Goal: Obtain resource: Obtain resource

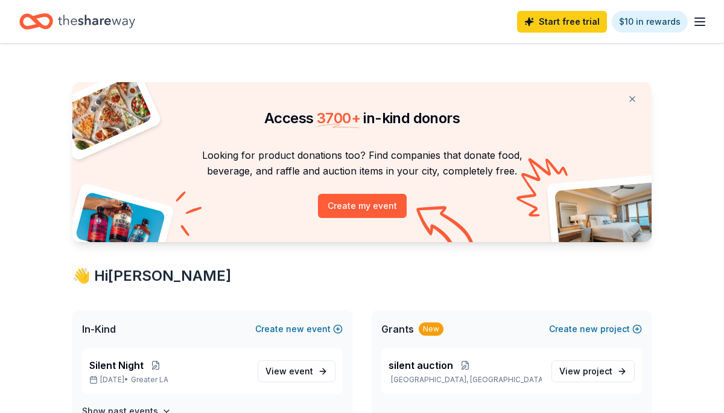
click at [197, 371] on p "Silent Night" at bounding box center [168, 365] width 159 height 14
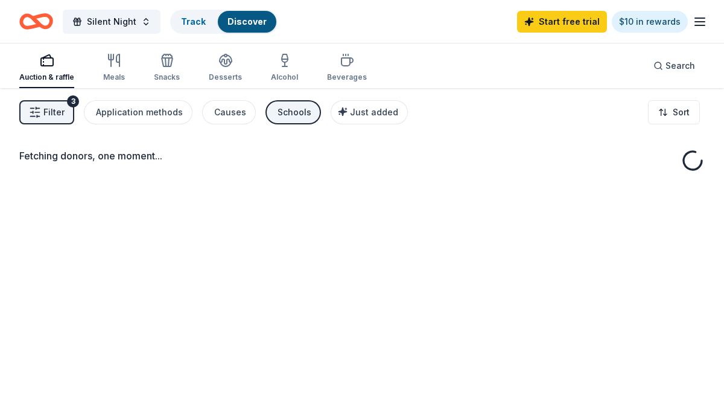
click at [287, 369] on div "Fetching donors, one moment..." at bounding box center [362, 294] width 724 height 413
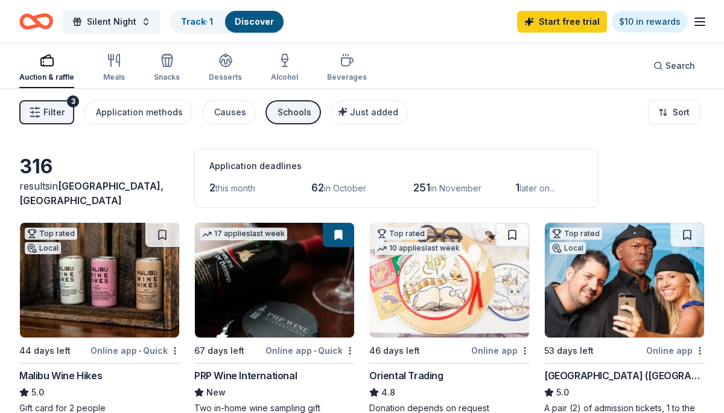
click at [708, 110] on div "Filter 3 Application methods Causes Schools Just added Sort" at bounding box center [362, 112] width 724 height 48
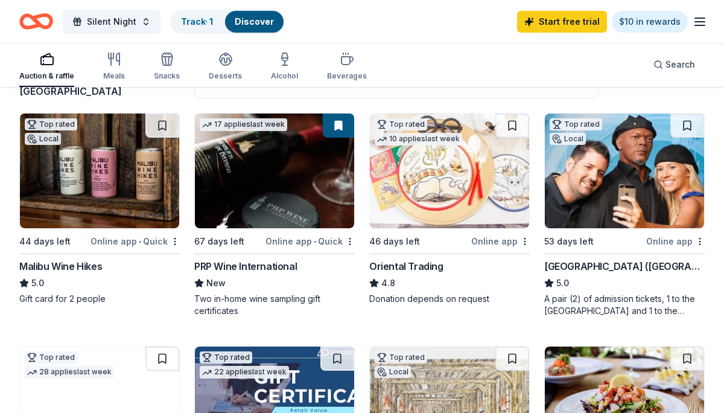
scroll to position [97, 0]
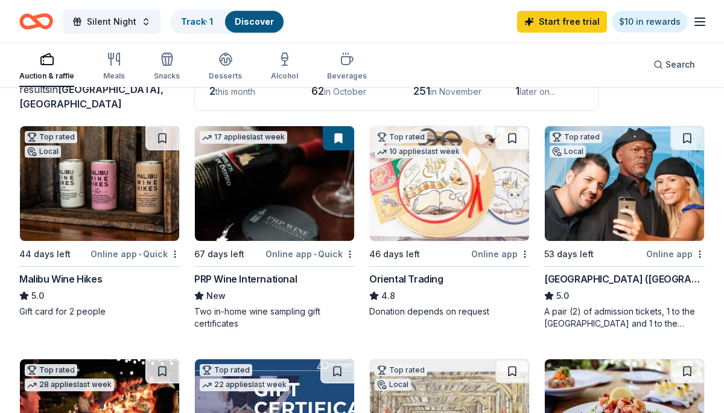
click at [34, 215] on img at bounding box center [99, 183] width 159 height 115
